Goal: Information Seeking & Learning: Understand process/instructions

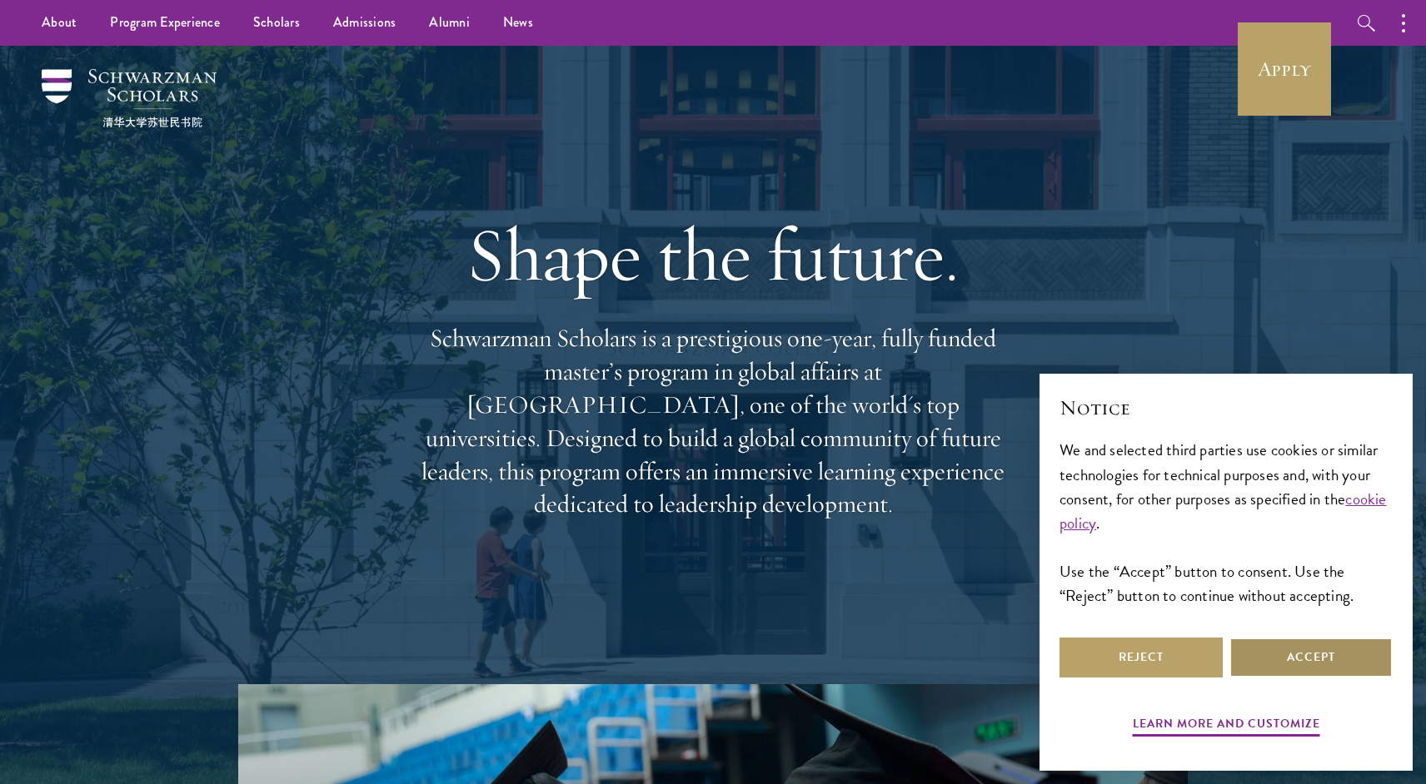
click at [1298, 645] on button "Accept" at bounding box center [1310, 658] width 163 height 40
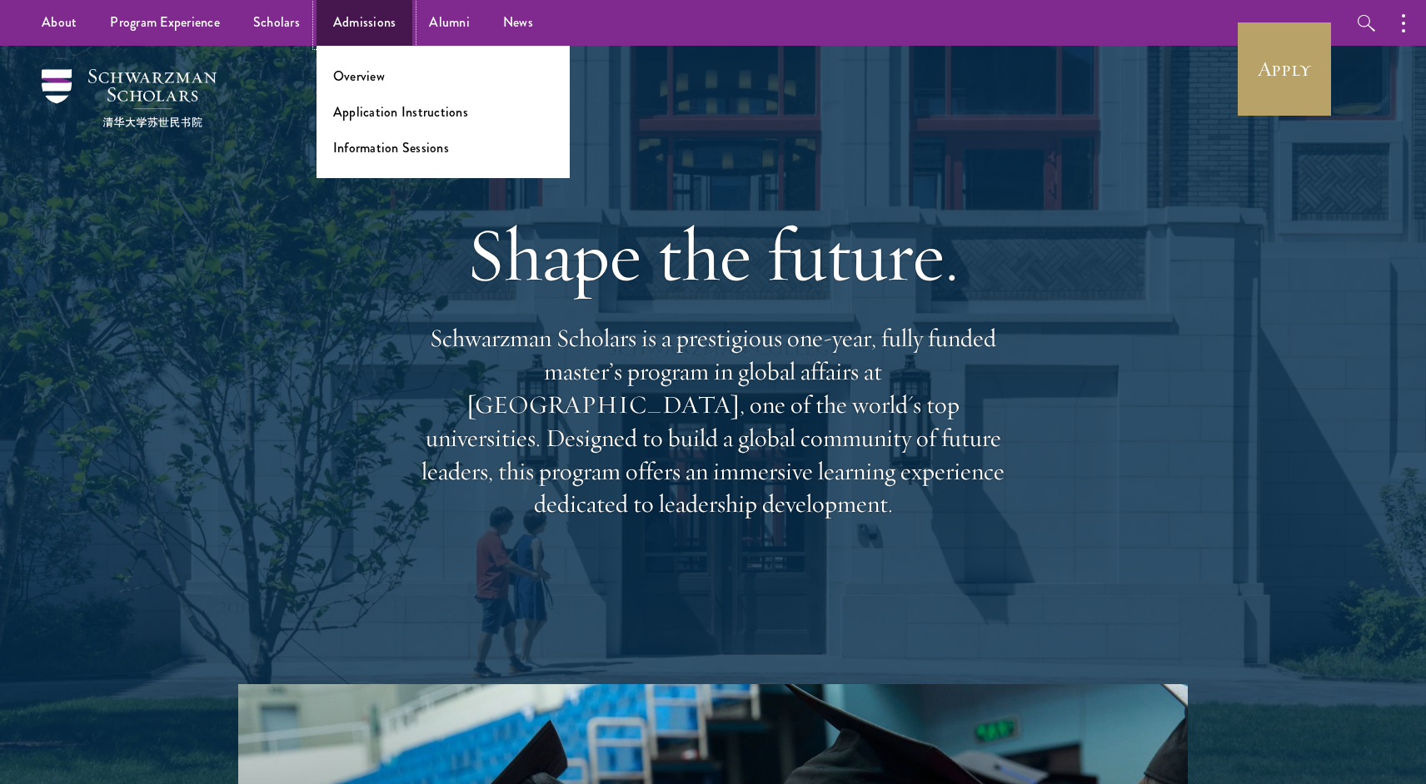
click at [384, 31] on link "Admissions" at bounding box center [364, 23] width 97 height 46
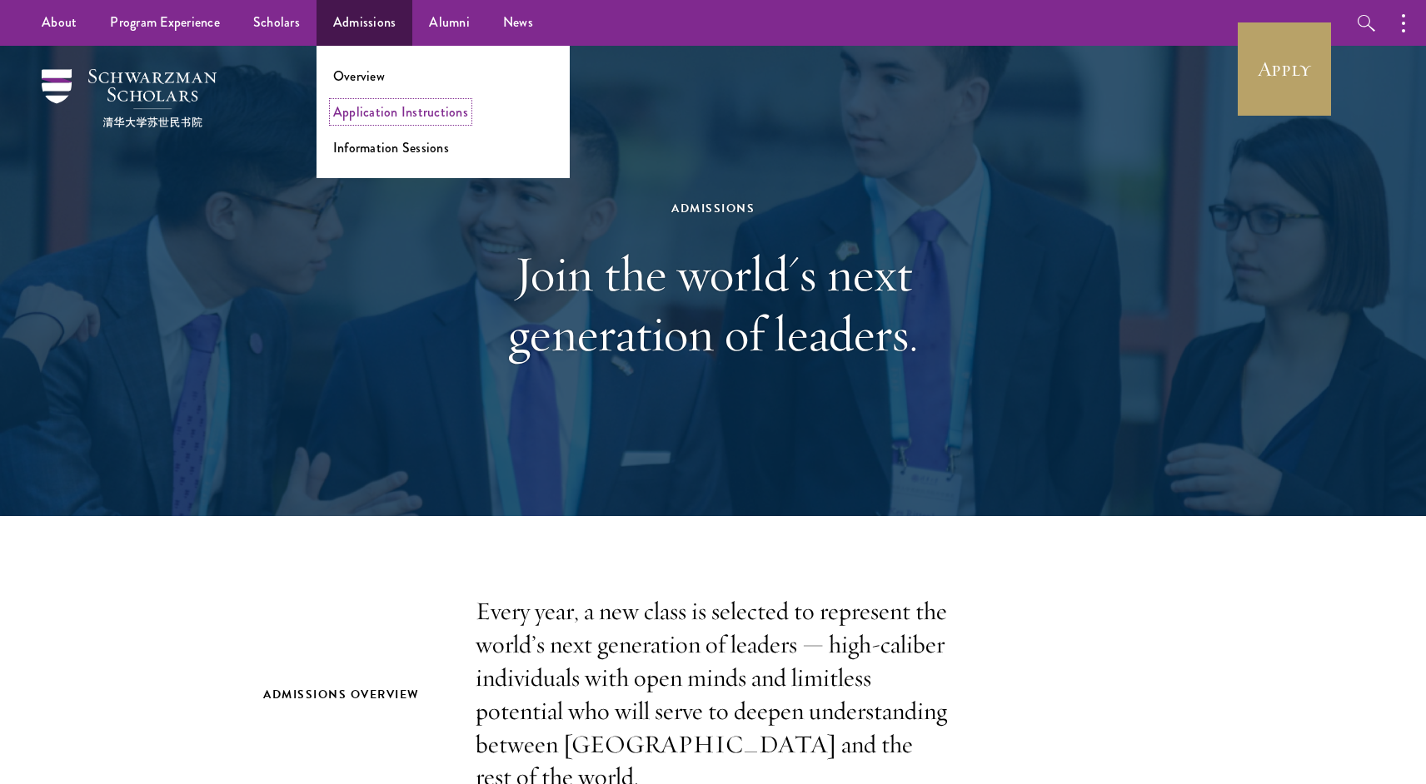
click at [397, 108] on link "Application Instructions" at bounding box center [400, 111] width 135 height 19
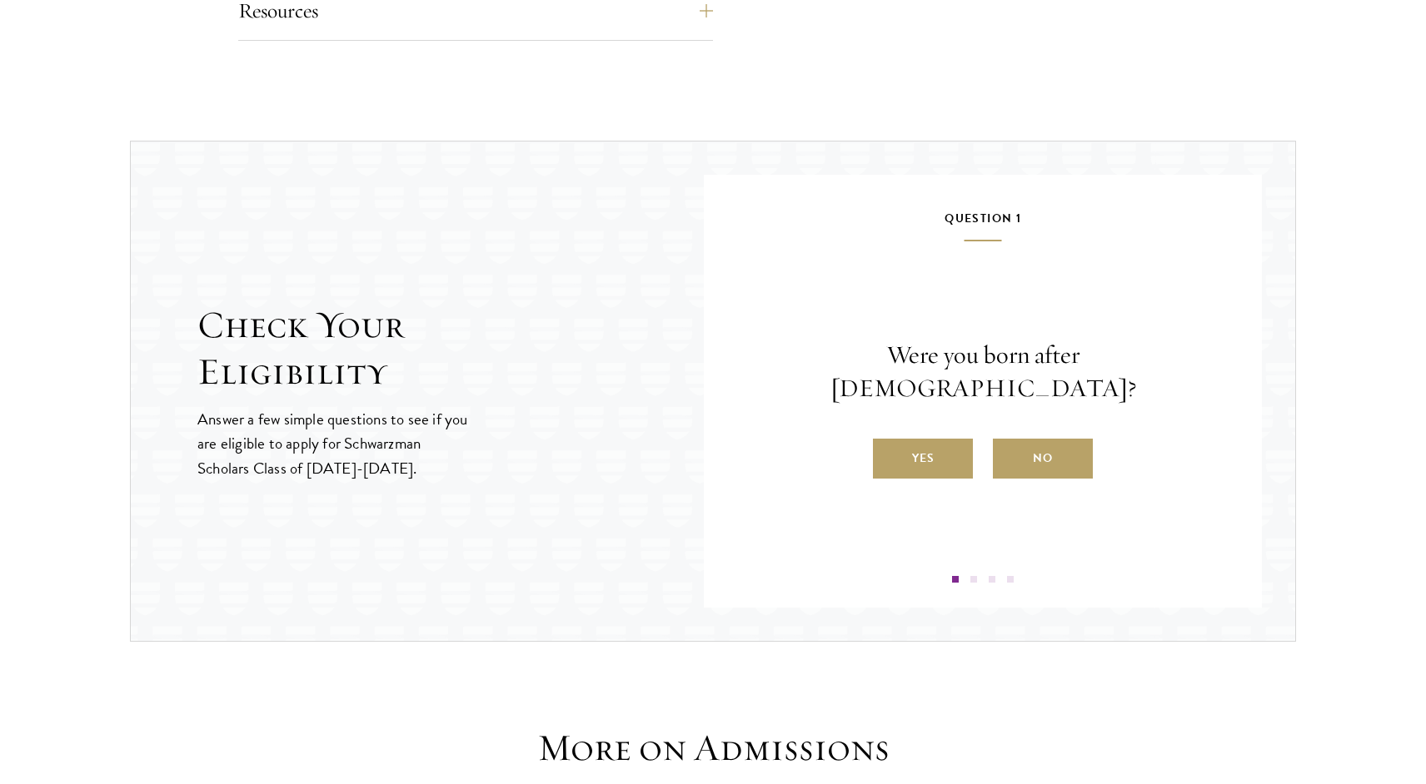
scroll to position [1628, 0]
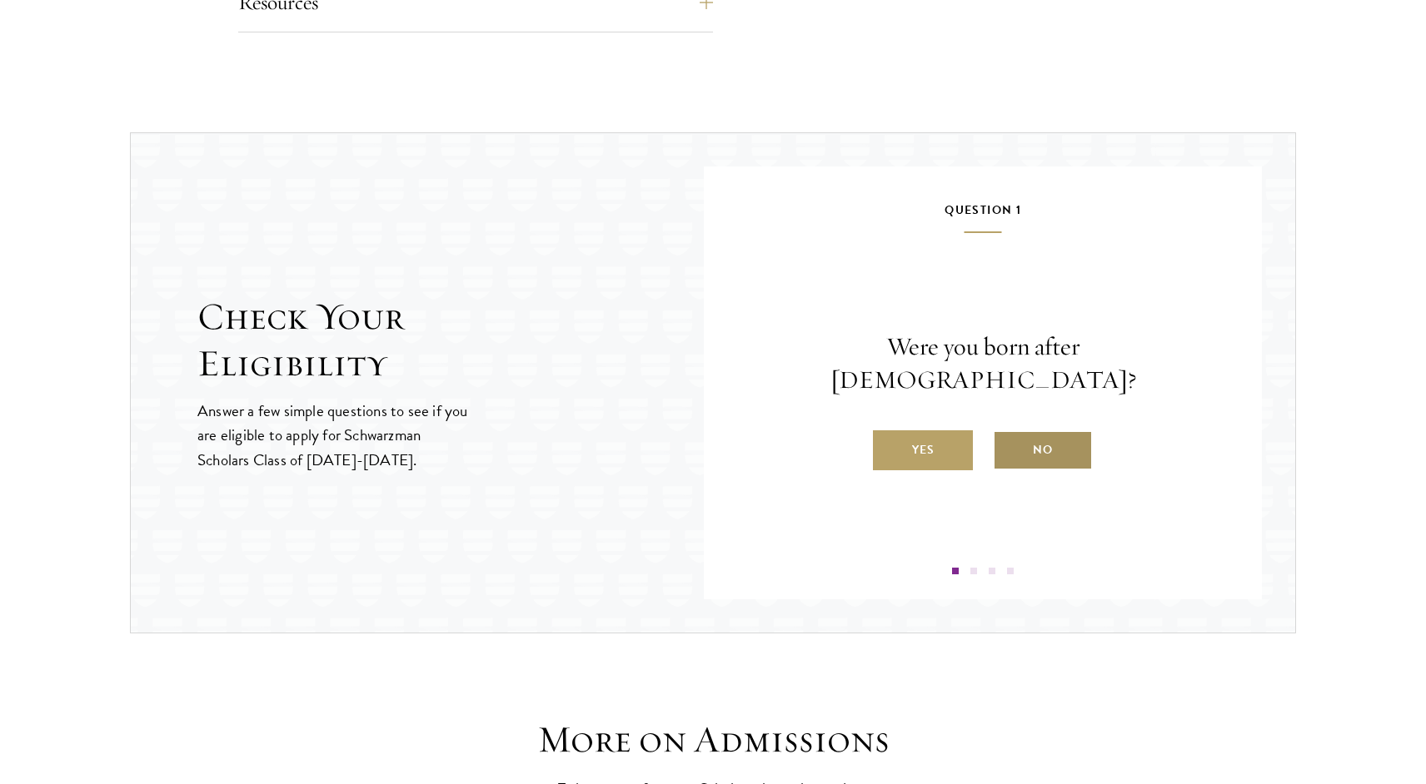
click at [1082, 431] on label "No" at bounding box center [1043, 451] width 100 height 40
click at [1008, 432] on input "No" at bounding box center [1000, 439] width 15 height 15
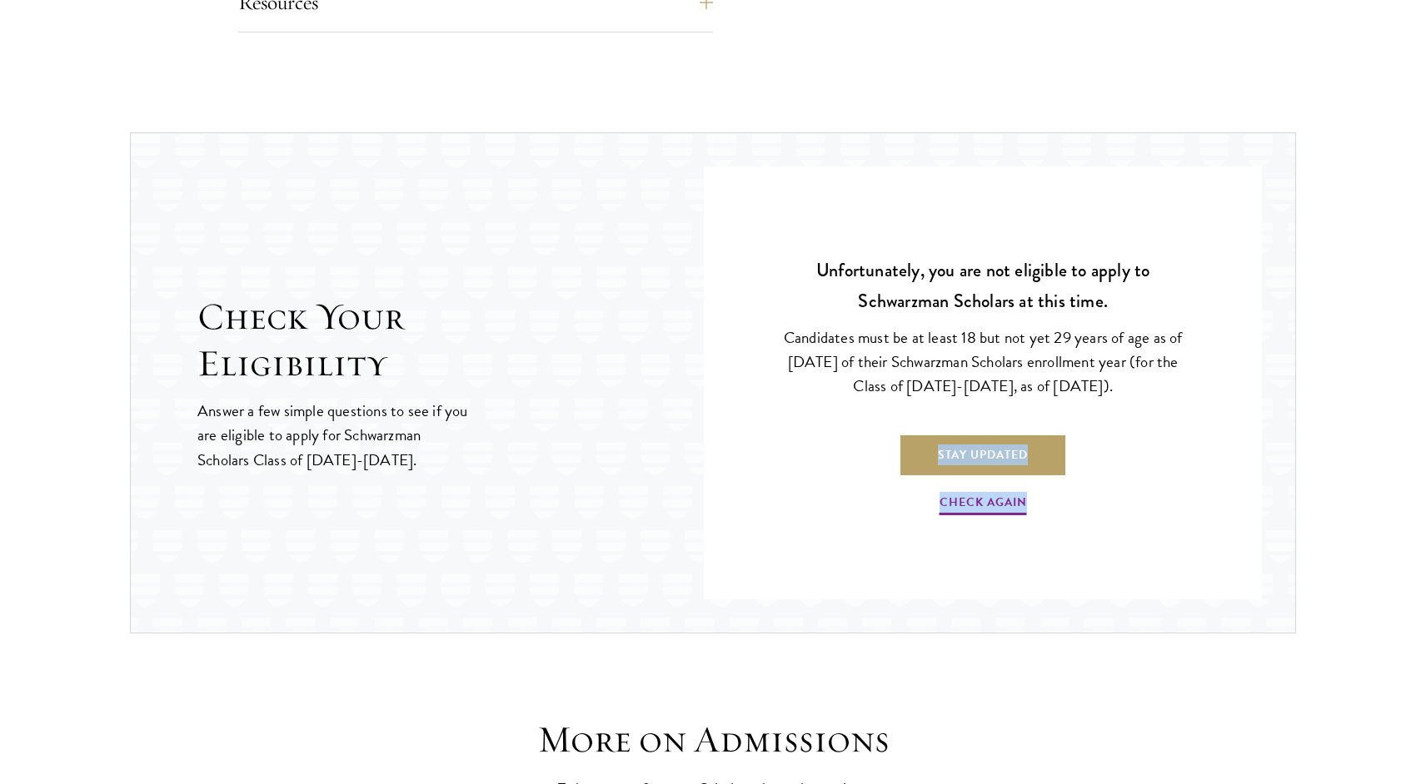
drag, startPoint x: 1038, startPoint y: 455, endPoint x: 1078, endPoint y: 510, distance: 68.6
click at [1077, 509] on div "Unfortunately, you are not eligible to apply to Schwarzman Scholars at this tim…" at bounding box center [983, 387] width 458 height 375
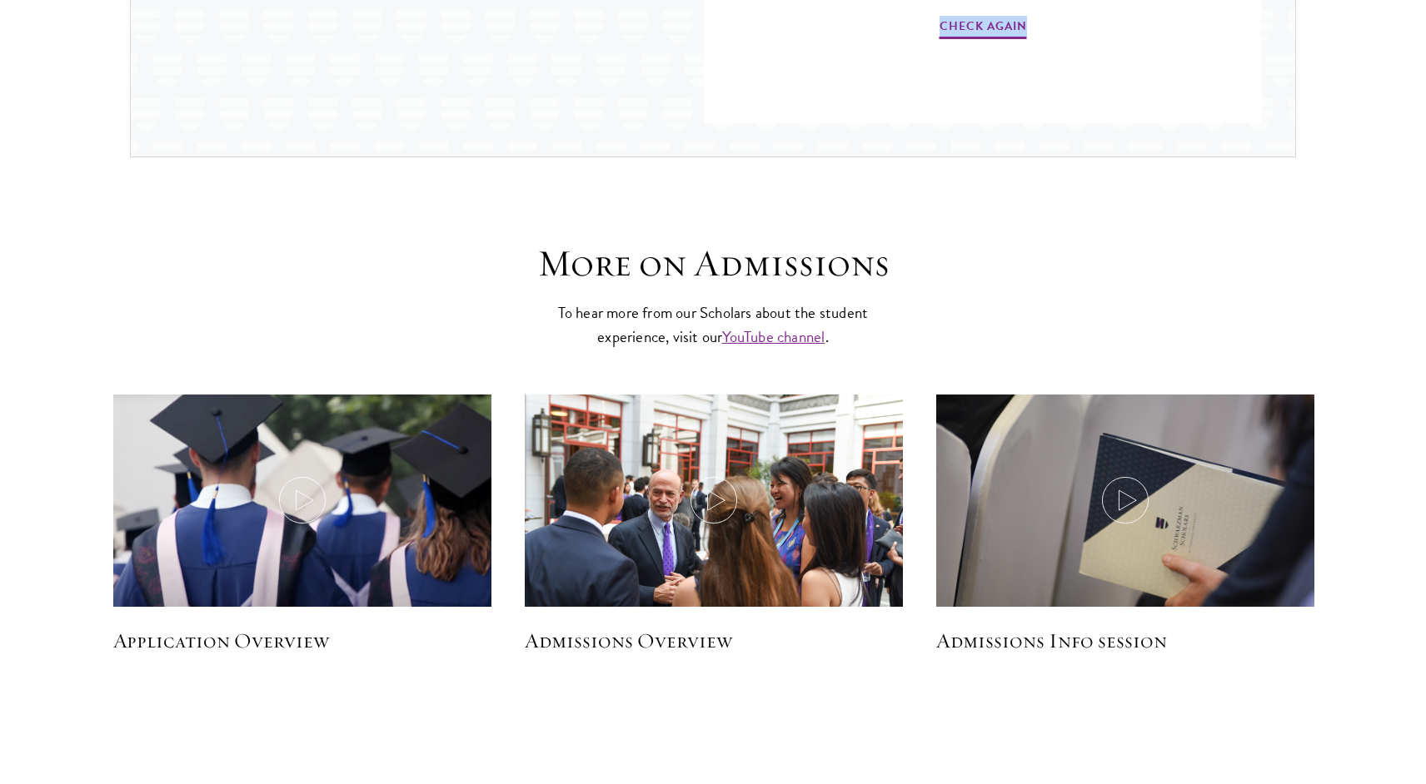
scroll to position [2134, 0]
